Goal: Navigation & Orientation: Find specific page/section

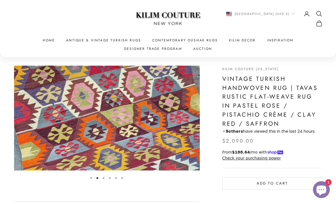
scroll to position [0, 193]
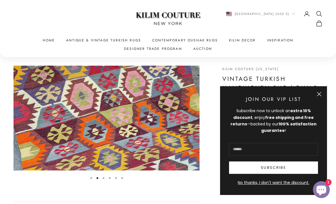
click at [320, 96] on button "Close" at bounding box center [319, 94] width 5 height 5
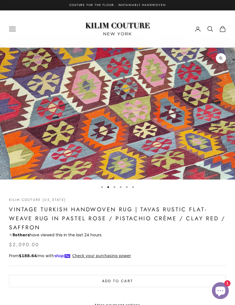
scroll to position [0, 241]
click at [12, 28] on icon "Primary navigation" at bounding box center [12, 29] width 7 height 7
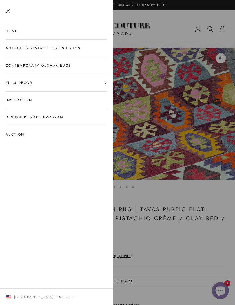
click at [152, 203] on div at bounding box center [117, 152] width 235 height 305
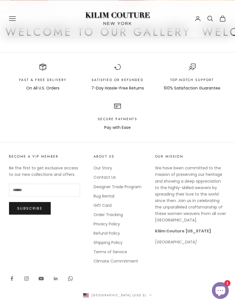
scroll to position [771, 0]
click at [136, 184] on link "Designer Trade Program" at bounding box center [117, 187] width 48 height 6
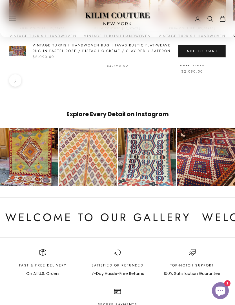
scroll to position [771, 0]
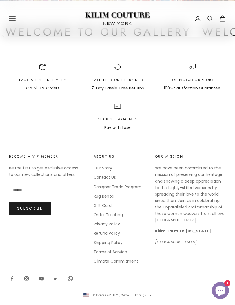
click at [108, 165] on link "Our Story" at bounding box center [102, 168] width 19 height 6
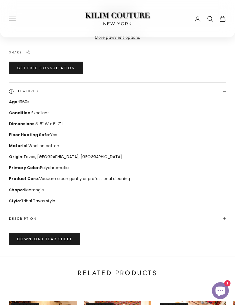
scroll to position [264, 0]
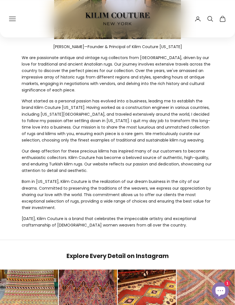
scroll to position [210, 0]
